Goal: Task Accomplishment & Management: Complete application form

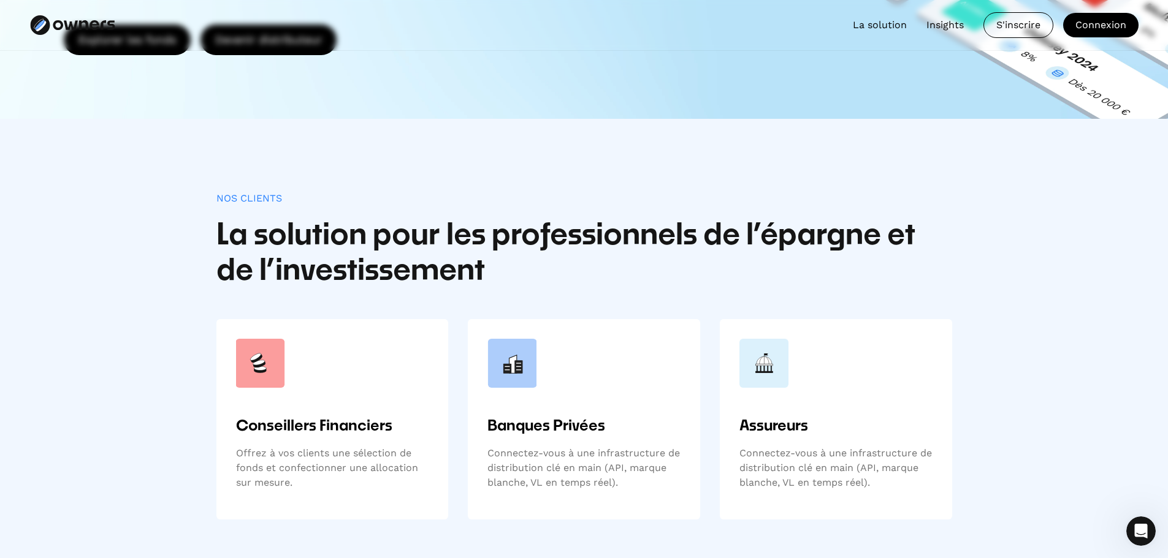
scroll to position [368, 0]
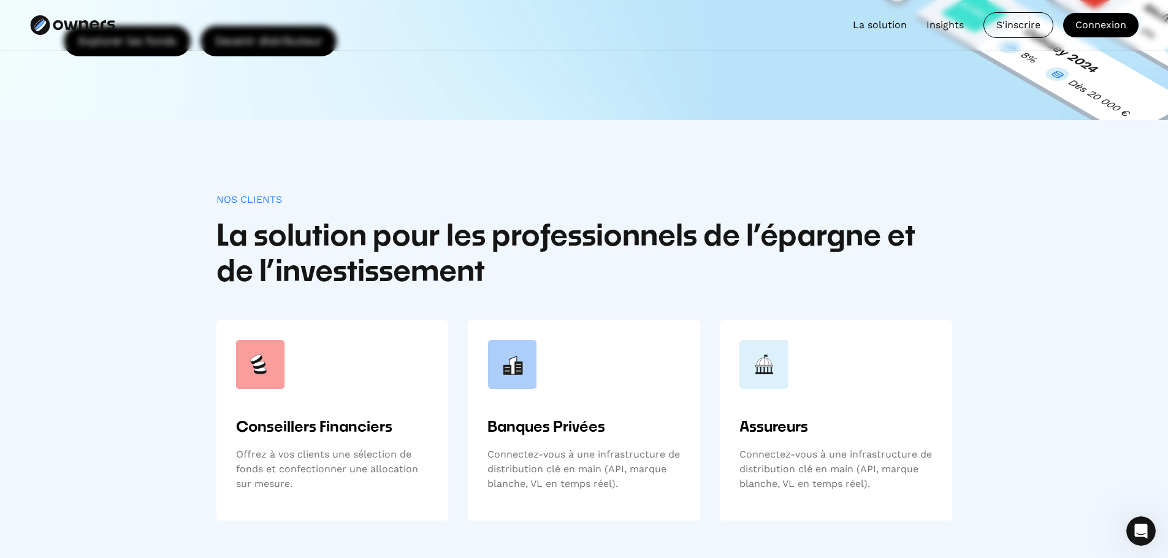
click at [371, 446] on div "Conseillers Financiers Offrez à vos clients une sélection de fonds et confectio…" at bounding box center [332, 460] width 193 height 83
click at [360, 428] on h6 "Conseillers Financiers" at bounding box center [332, 428] width 193 height 19
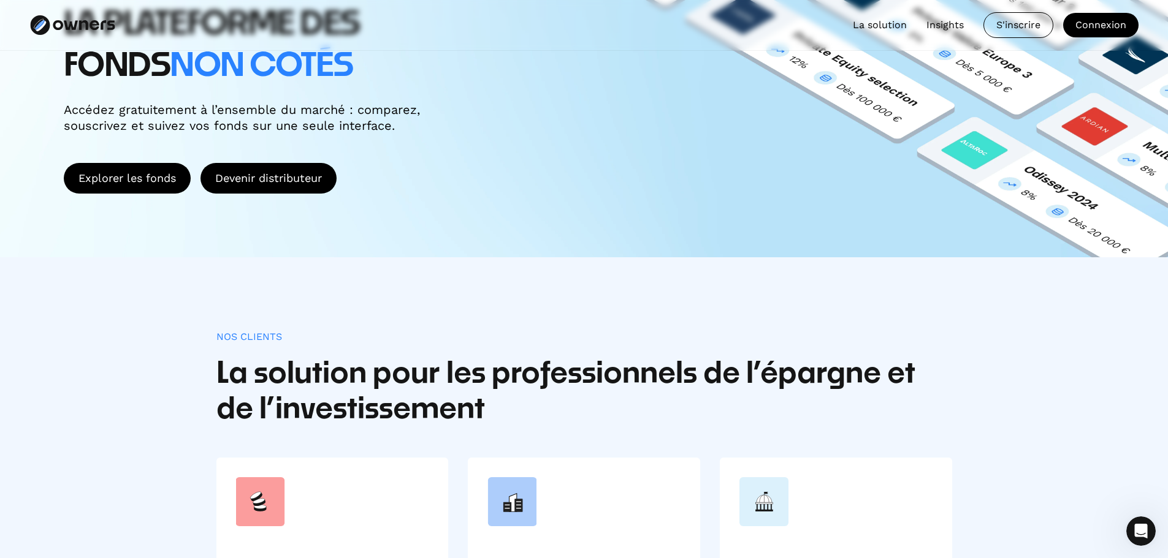
scroll to position [61, 0]
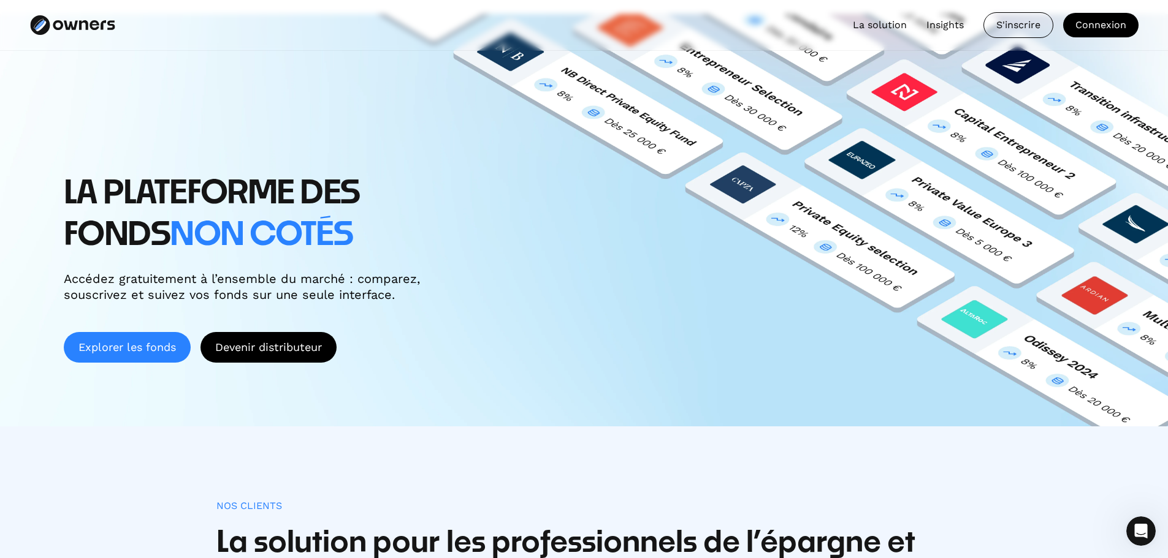
click at [142, 338] on link "Explorer les fonds" at bounding box center [127, 347] width 127 height 31
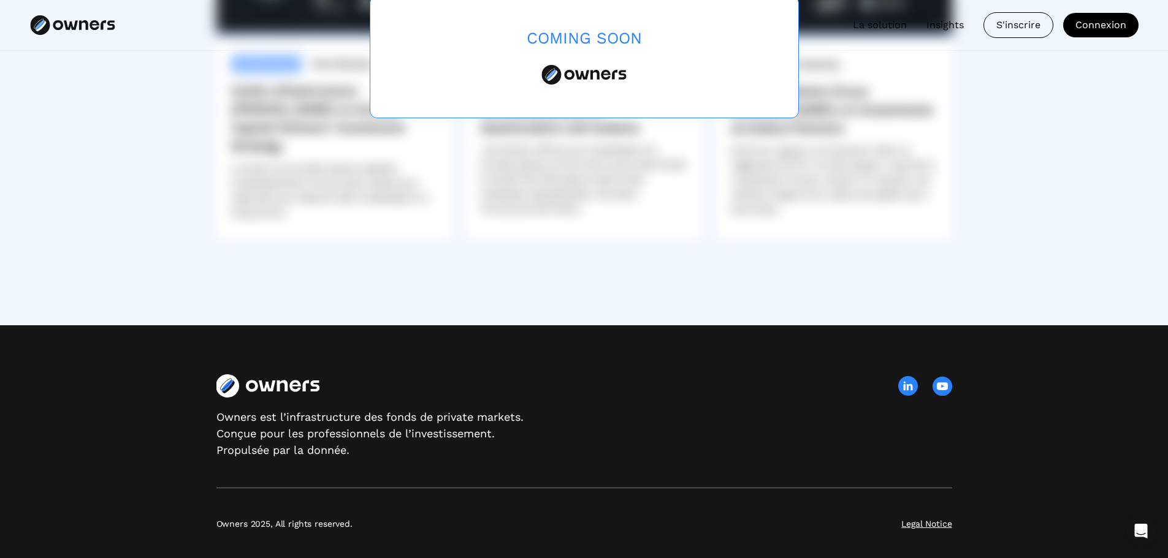
scroll to position [3122, 0]
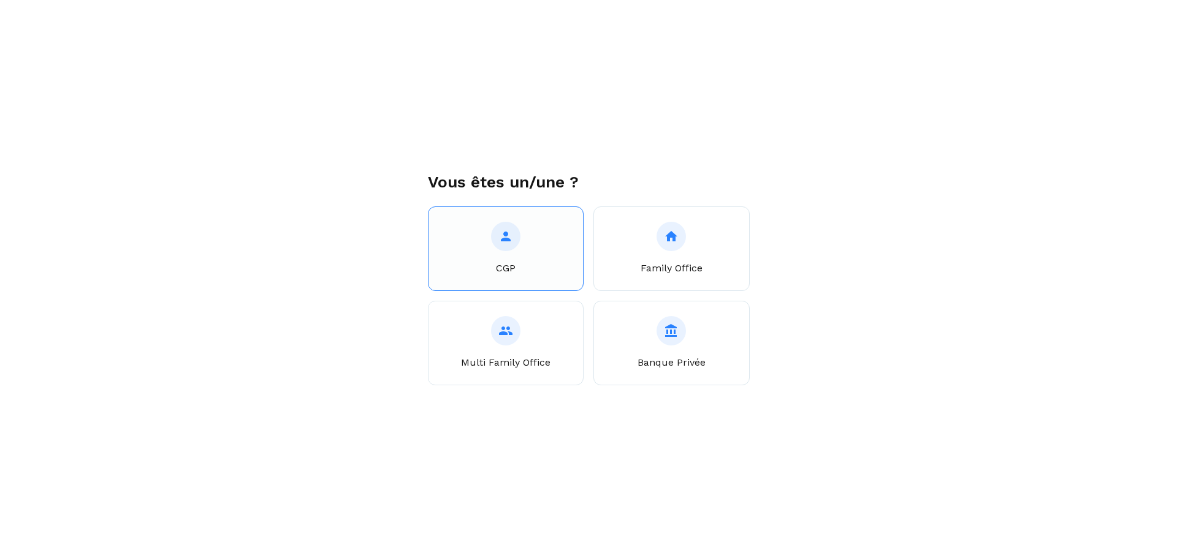
click at [498, 273] on p "CGP" at bounding box center [506, 268] width 20 height 15
